Goal: Find specific page/section: Find specific page/section

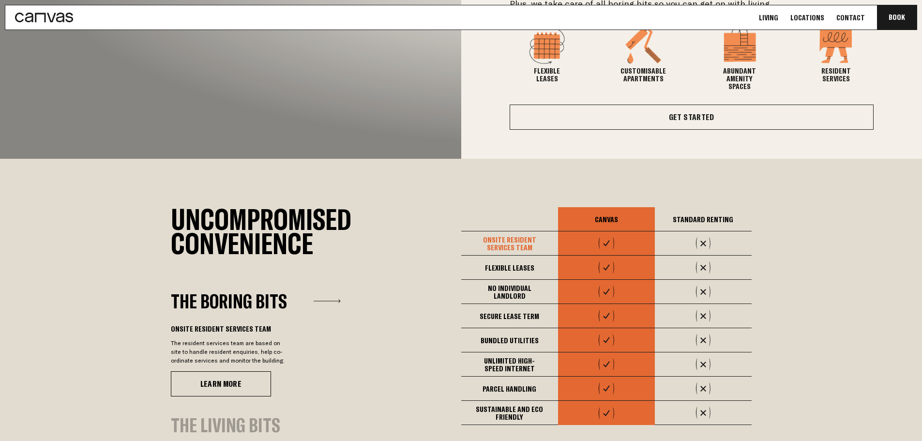
scroll to position [532, 0]
click at [438, 261] on div "Uncompromised Convenience The Boring Bits The Living Bits The Boring Bits Onsit…" at bounding box center [316, 328] width 290 height 242
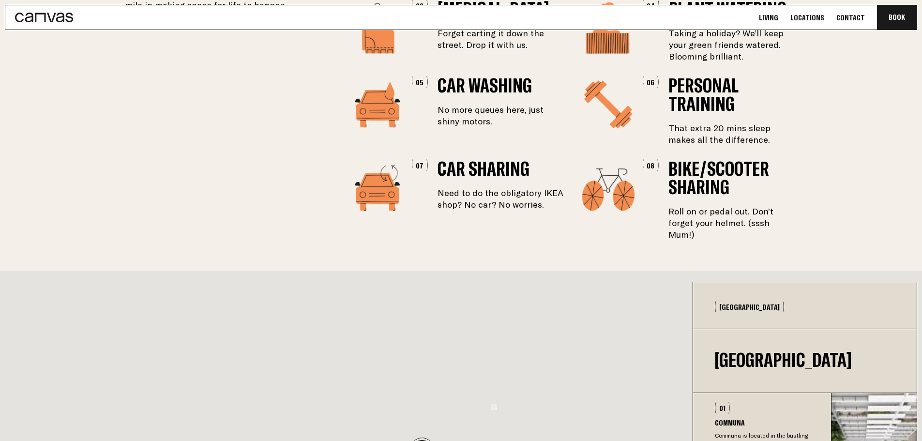
scroll to position [0, 0]
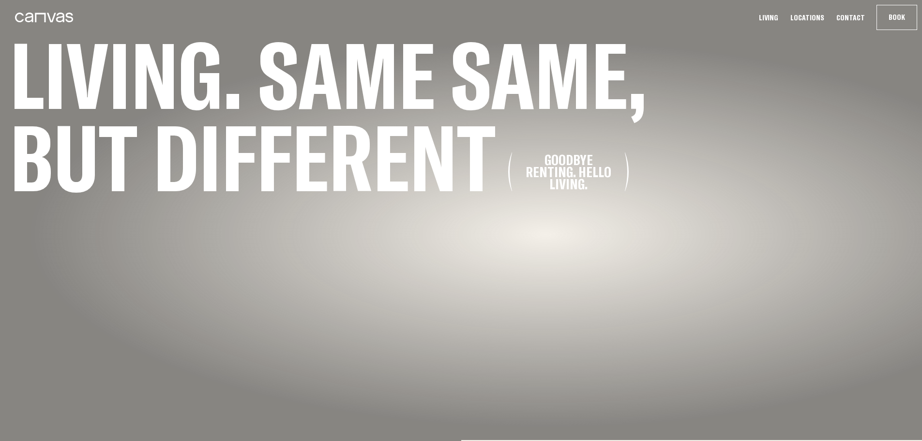
click at [818, 17] on link "Locations" at bounding box center [807, 18] width 40 height 10
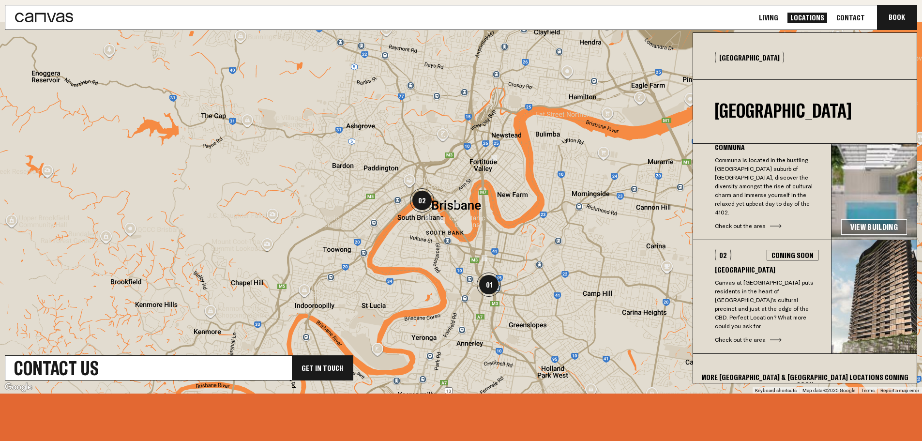
click at [791, 359] on div "More [GEOGRAPHIC_DATA] & [GEOGRAPHIC_DATA] Locations coming soon" at bounding box center [805, 381] width 224 height 54
click at [828, 360] on div "More [GEOGRAPHIC_DATA] & [GEOGRAPHIC_DATA] Locations coming soon" at bounding box center [805, 381] width 224 height 54
click at [427, 199] on img "02" at bounding box center [422, 200] width 24 height 24
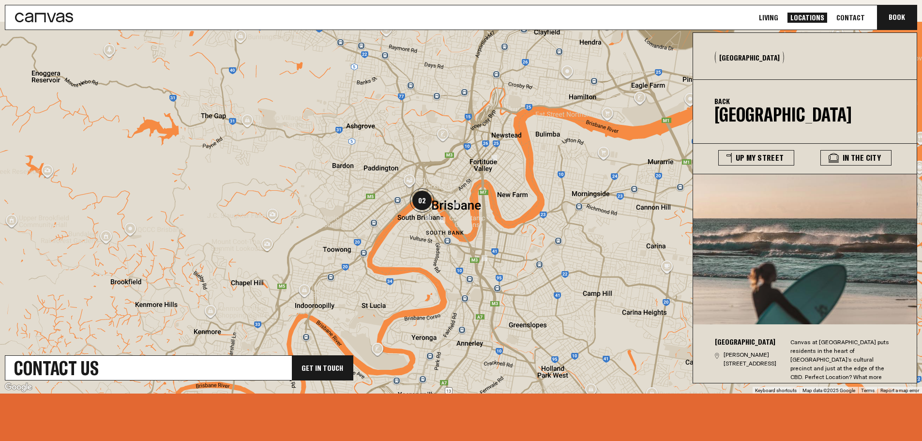
click at [456, 204] on img at bounding box center [456, 205] width 6 height 6
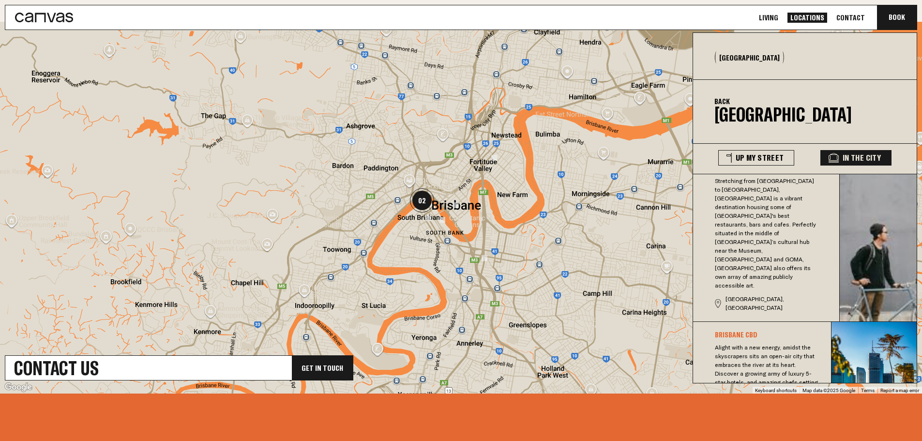
click at [440, 221] on img at bounding box center [442, 220] width 6 height 6
click at [510, 296] on div "To navigate, press the arrow keys." at bounding box center [461, 208] width 922 height 372
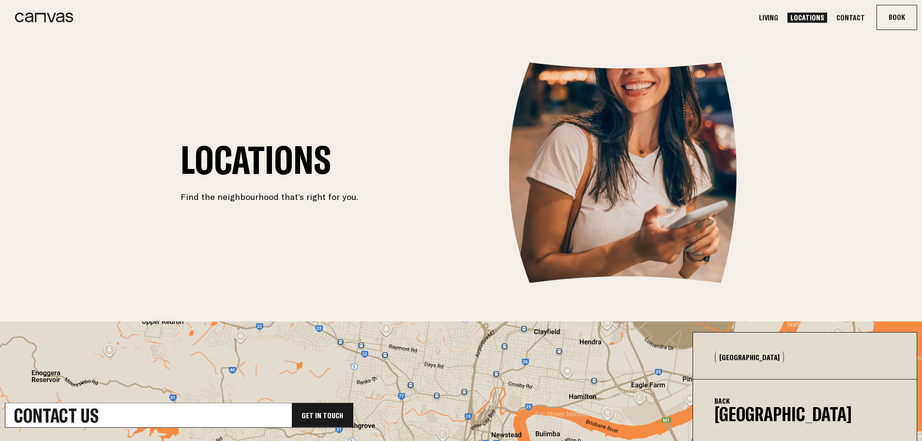
click at [781, 18] on link "Living" at bounding box center [768, 18] width 25 height 10
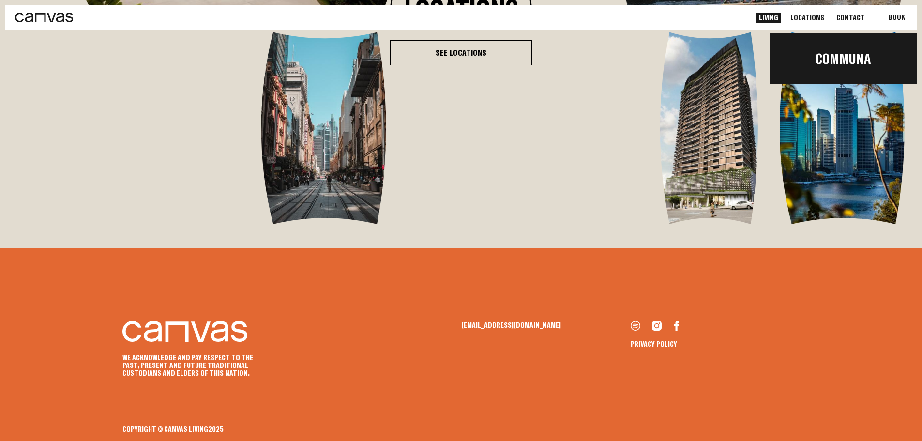
click at [903, 16] on button "Book Communa" at bounding box center [897, 17] width 40 height 24
click at [855, 63] on link "Communa" at bounding box center [843, 58] width 147 height 33
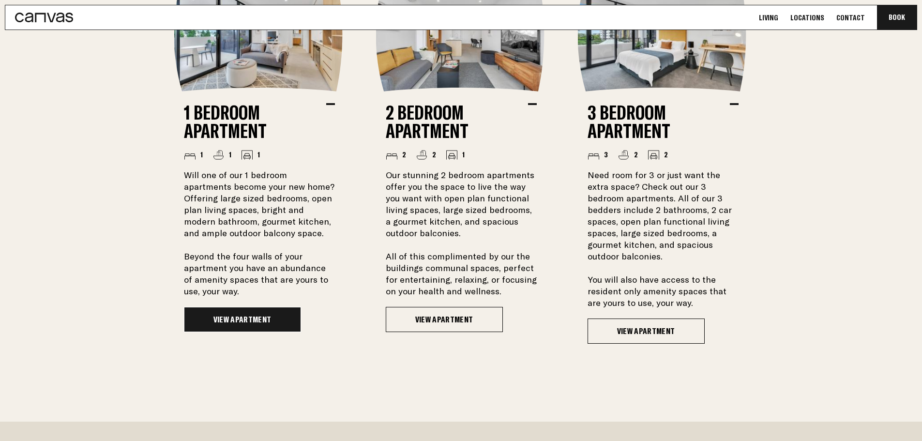
click at [242, 316] on link "View Apartment" at bounding box center [242, 319] width 117 height 25
